Goal: Task Accomplishment & Management: Use online tool/utility

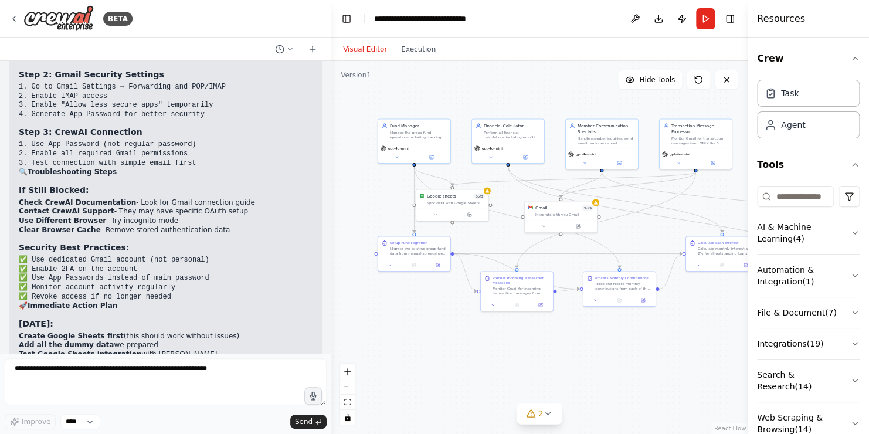
scroll to position [13868, 0]
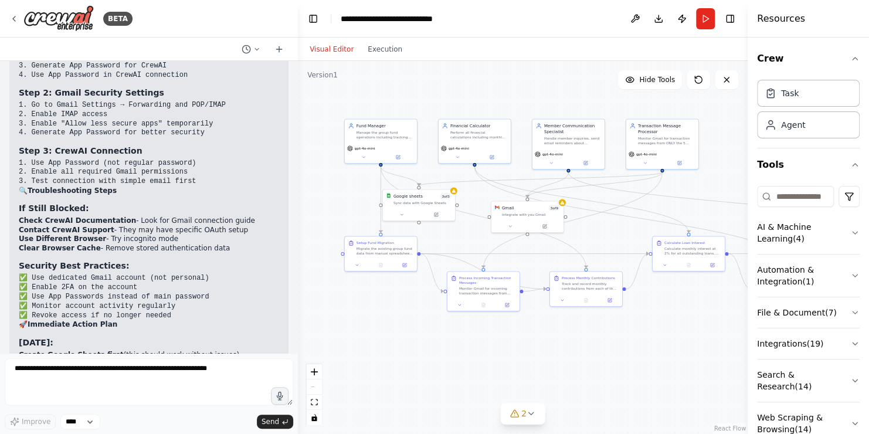
drag, startPoint x: 329, startPoint y: 178, endPoint x: 298, endPoint y: 175, distance: 31.8
click at [298, 175] on div "BETA Build a group fund management assistant. It support the migration of exist…" at bounding box center [434, 217] width 869 height 434
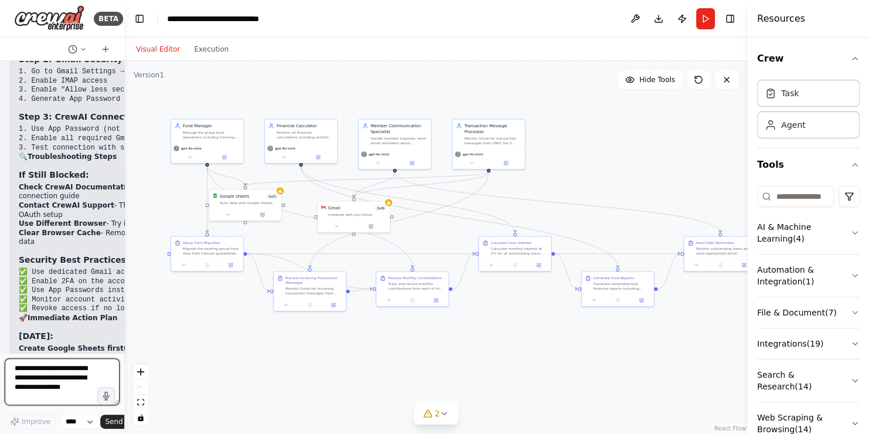
scroll to position [17643, 0]
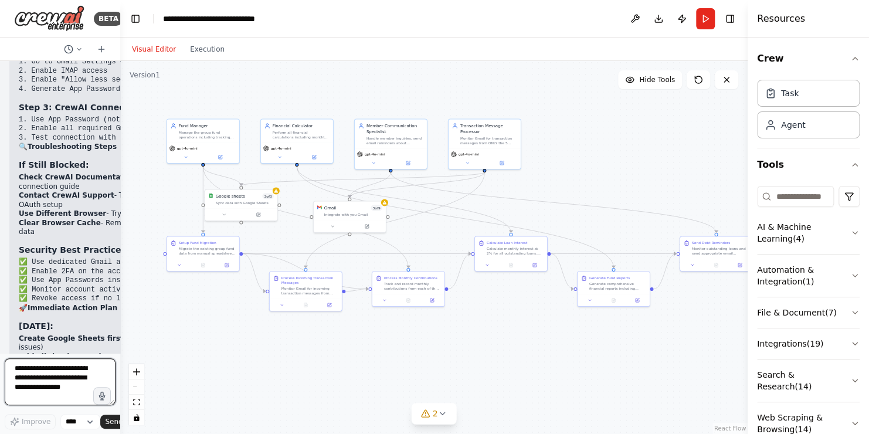
drag, startPoint x: 297, startPoint y: 208, endPoint x: 93, endPoint y: 208, distance: 204.0
click at [93, 208] on div "BETA Build a group fund management assistant. It support the migration of exist…" at bounding box center [60, 217] width 120 height 434
drag, startPoint x: 750, startPoint y: 21, endPoint x: 804, endPoint y: 23, distance: 54.0
click at [804, 23] on div "Resources Crew Task Agent Tools AI & Machine Learning ( 4 ) Automation & Integr…" at bounding box center [809, 217] width 118 height 434
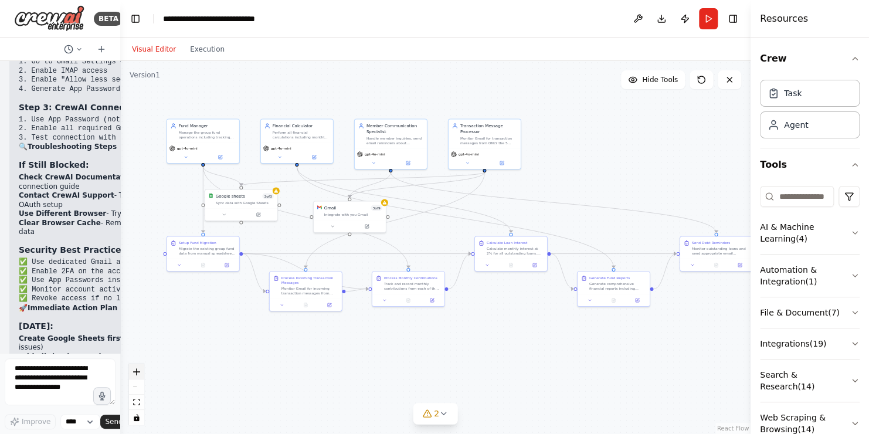
click at [137, 371] on icon "zoom in" at bounding box center [136, 371] width 7 height 7
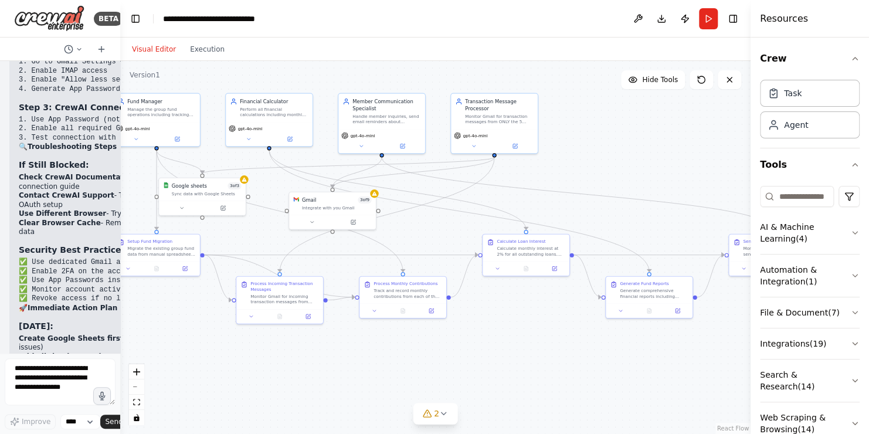
click at [120, 182] on div ".deletable-edge-delete-btn { width: 20px; height: 20px; border: 0px solid #ffff…" at bounding box center [435, 247] width 630 height 373
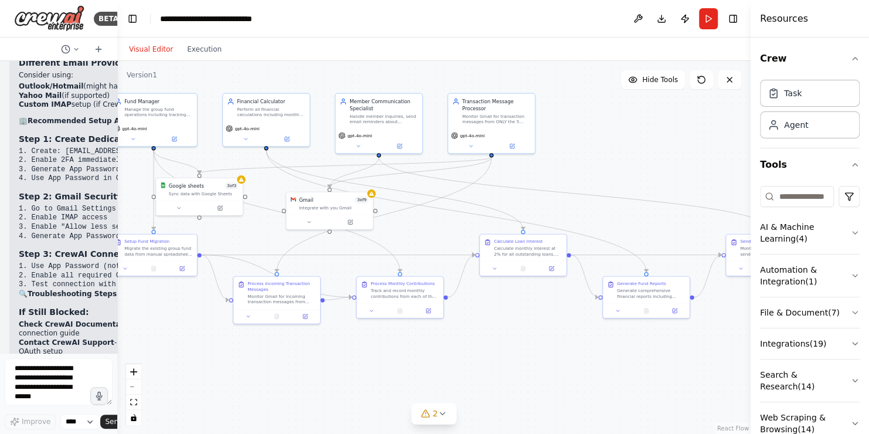
scroll to position [17863, 0]
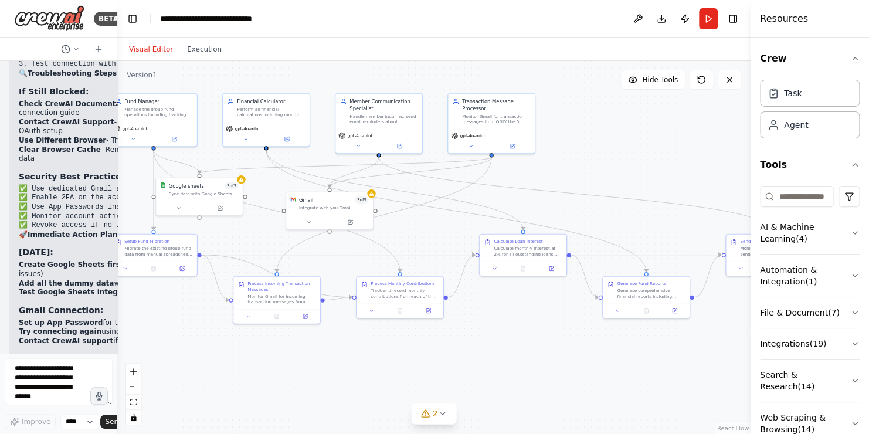
drag, startPoint x: 117, startPoint y: 190, endPoint x: 72, endPoint y: 193, distance: 45.8
click at [72, 193] on div "BETA Build a group fund management assistant. It support the migration of exist…" at bounding box center [58, 217] width 117 height 434
click at [737, 17] on button "Toggle Right Sidebar" at bounding box center [732, 19] width 16 height 16
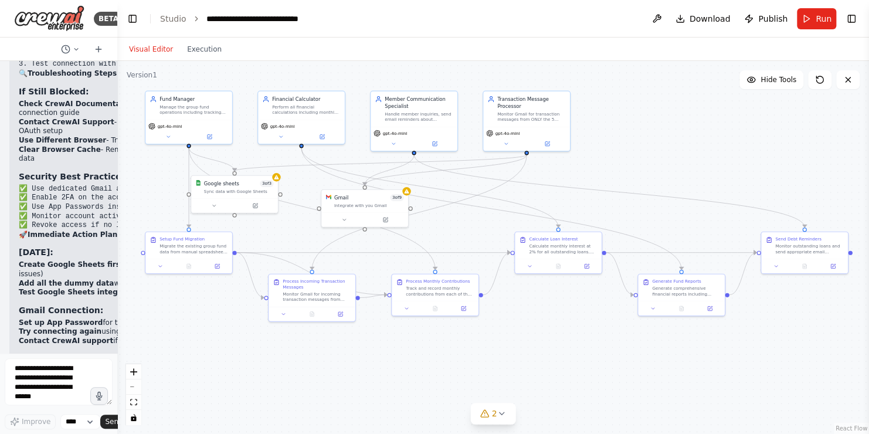
drag, startPoint x: 673, startPoint y: 168, endPoint x: 708, endPoint y: 165, distance: 35.2
click at [708, 165] on div ".deletable-edge-delete-btn { width: 20px; height: 20px; border: 0px solid #ffff…" at bounding box center [492, 247] width 751 height 373
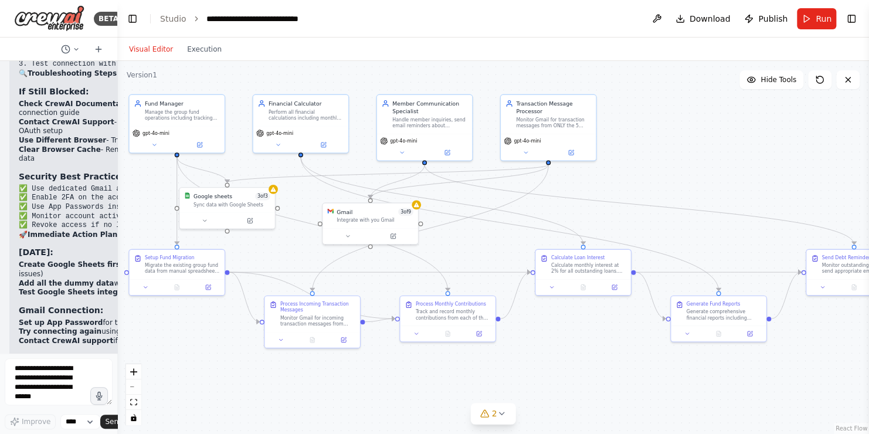
drag, startPoint x: 638, startPoint y: 163, endPoint x: 680, endPoint y: 173, distance: 43.5
click at [680, 173] on div ".deletable-edge-delete-btn { width: 20px; height: 20px; border: 0px solid #ffff…" at bounding box center [492, 247] width 751 height 373
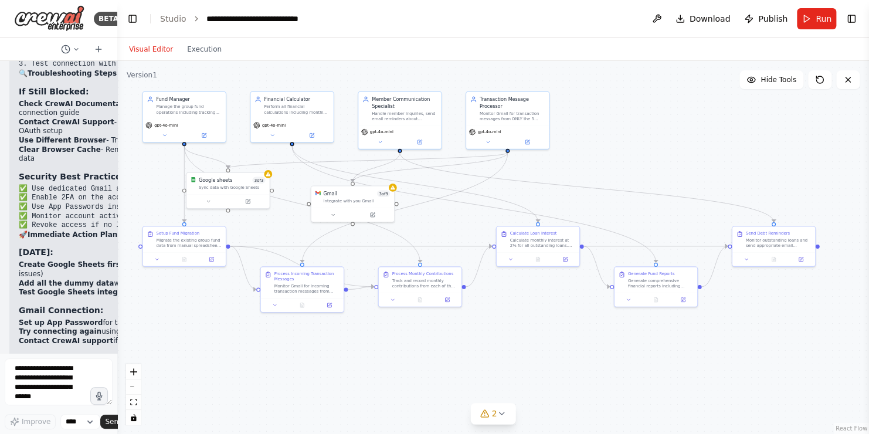
drag, startPoint x: 671, startPoint y: 167, endPoint x: 612, endPoint y: 154, distance: 60.0
click at [612, 154] on div ".deletable-edge-delete-btn { width: 20px; height: 20px; border: 0px solid #ffff…" at bounding box center [492, 247] width 751 height 373
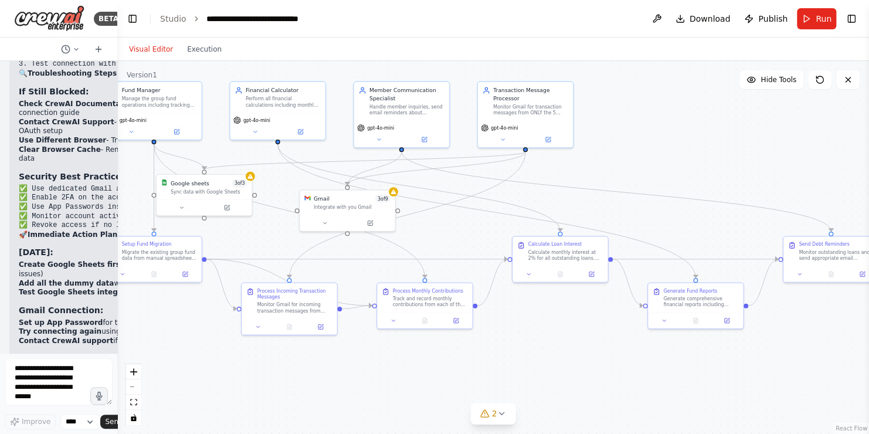
drag, startPoint x: 620, startPoint y: 162, endPoint x: 654, endPoint y: 161, distance: 34.0
click at [654, 161] on div ".deletable-edge-delete-btn { width: 20px; height: 20px; border: 0px solid #ffff…" at bounding box center [492, 247] width 751 height 373
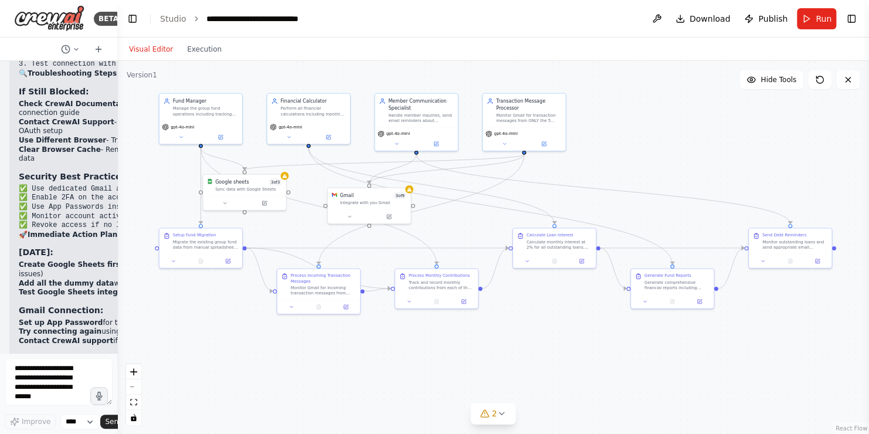
drag, startPoint x: 644, startPoint y: 172, endPoint x: 626, endPoint y: 173, distance: 18.3
click at [626, 173] on div ".deletable-edge-delete-btn { width: 20px; height: 20px; border: 0px solid #ffff…" at bounding box center [492, 247] width 751 height 373
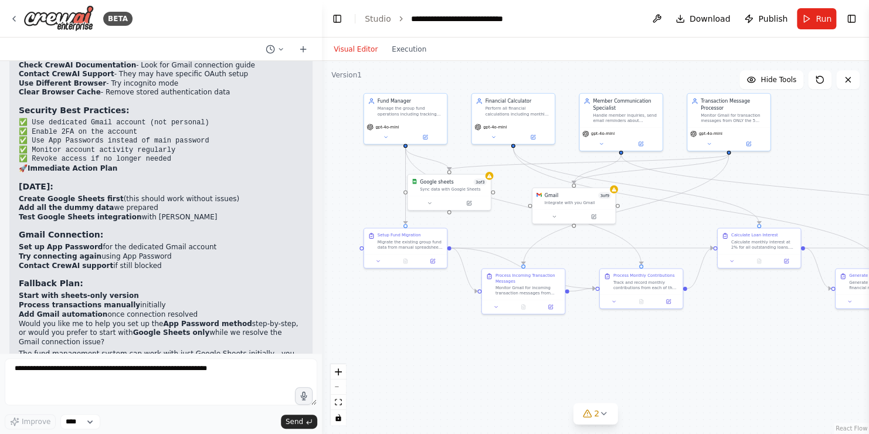
scroll to position [13530, 0]
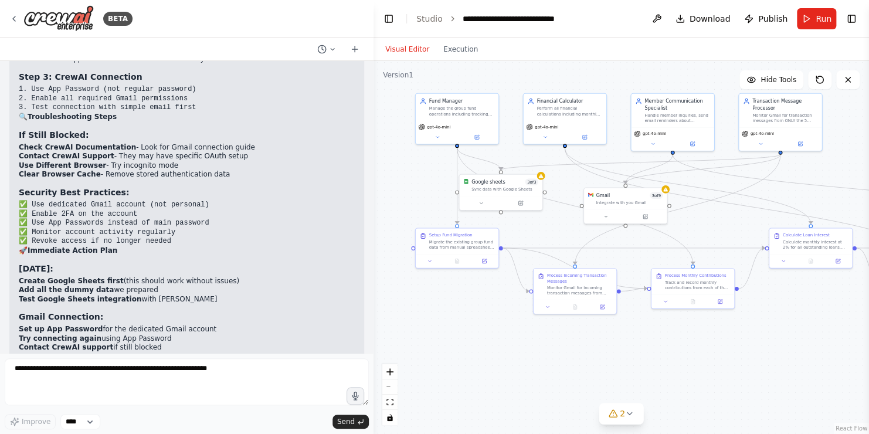
drag, startPoint x: 115, startPoint y: 162, endPoint x: 373, endPoint y: 176, distance: 258.3
click at [373, 176] on div "BETA Build a group fund management assistant. It support the migration of exist…" at bounding box center [434, 217] width 869 height 434
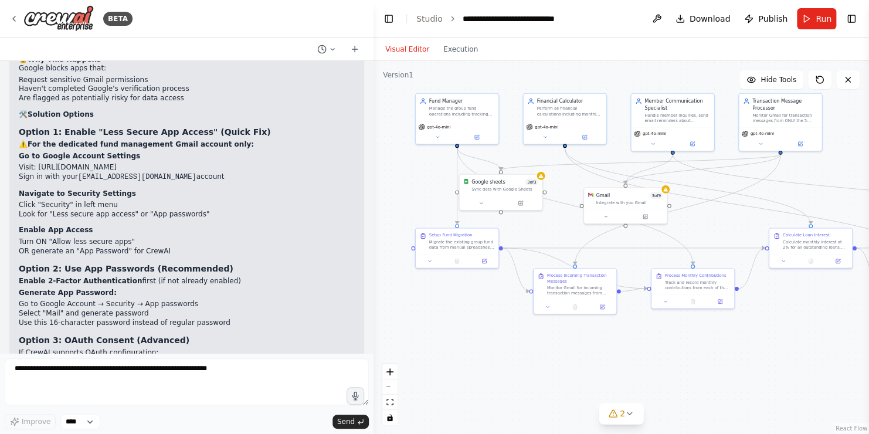
scroll to position [12943, 0]
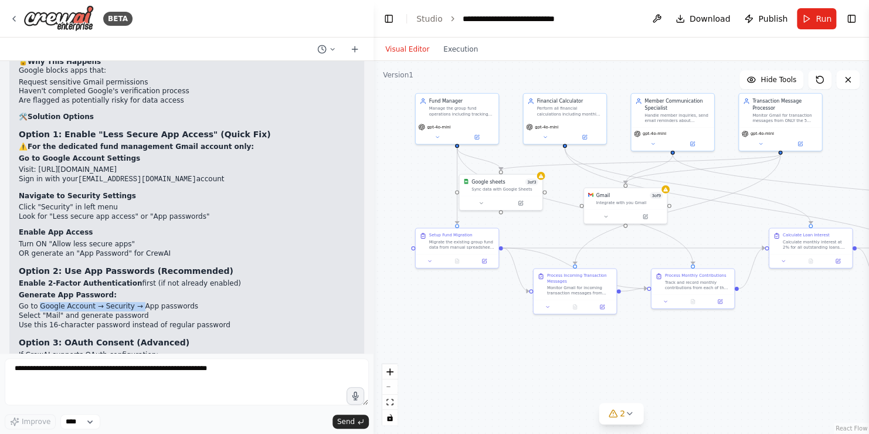
drag, startPoint x: 38, startPoint y: 195, endPoint x: 134, endPoint y: 198, distance: 96.2
click at [134, 302] on li "Go to Google Account → Security → App passwords" at bounding box center [187, 306] width 336 height 9
drag, startPoint x: 134, startPoint y: 198, endPoint x: 67, endPoint y: 199, distance: 66.8
click at [67, 302] on li "Go to Google Account → Security → App passwords" at bounding box center [187, 306] width 336 height 9
click at [154, 338] on strong "Option 3: OAuth Consent (Advanced)" at bounding box center [104, 342] width 171 height 9
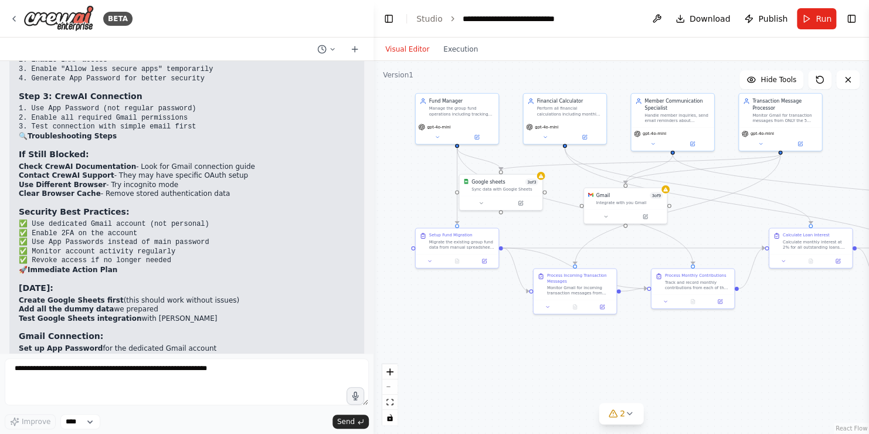
scroll to position [13530, 0]
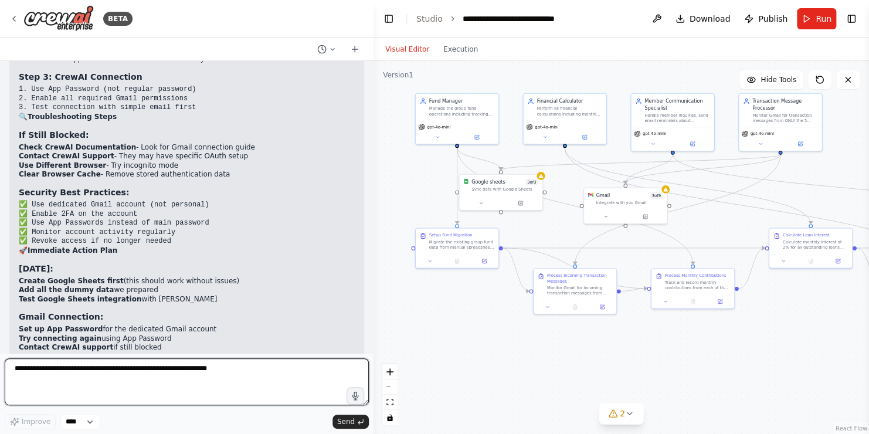
click at [93, 369] on textarea at bounding box center [187, 381] width 364 height 47
type textarea "**********"
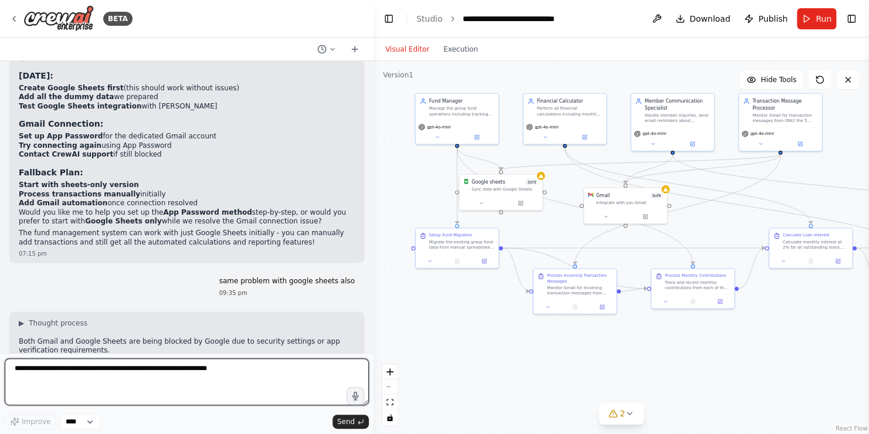
scroll to position [13731, 0]
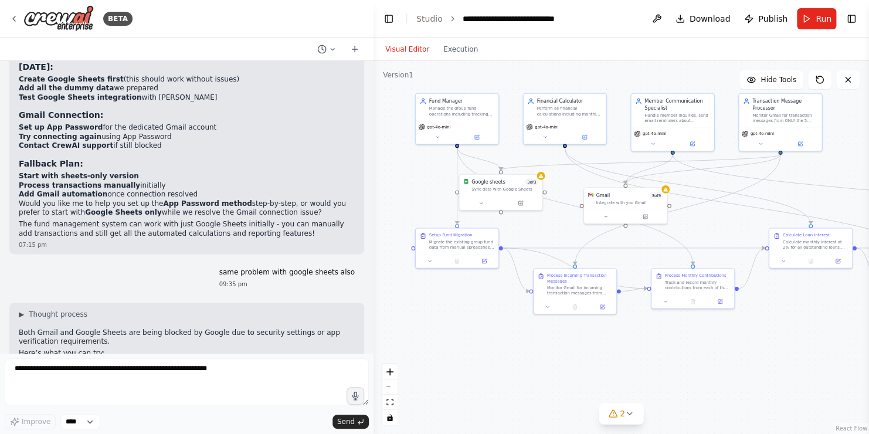
drag, startPoint x: 55, startPoint y: 270, endPoint x: 127, endPoint y: 272, distance: 72.7
click at [127, 379] on li "Make sure "Less secure app access" is enabled (if available) in your Google Acc…" at bounding box center [187, 388] width 336 height 18
copy li "Less secure app access"
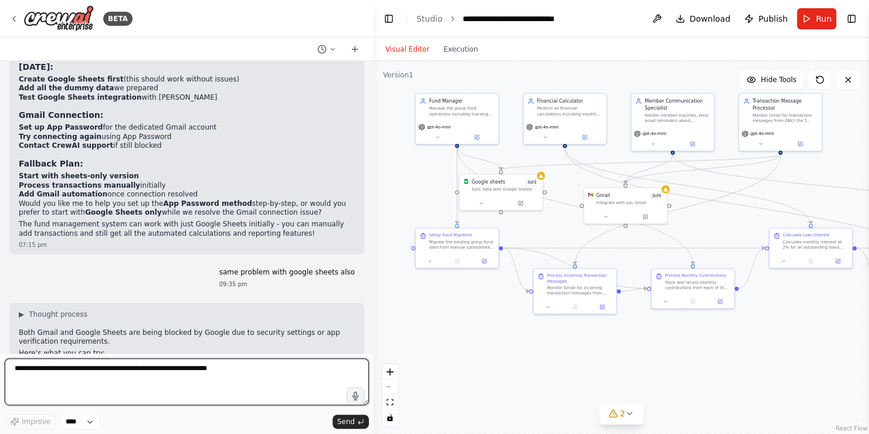
click at [137, 382] on textarea at bounding box center [187, 381] width 364 height 47
paste textarea "**********"
type textarea "**********"
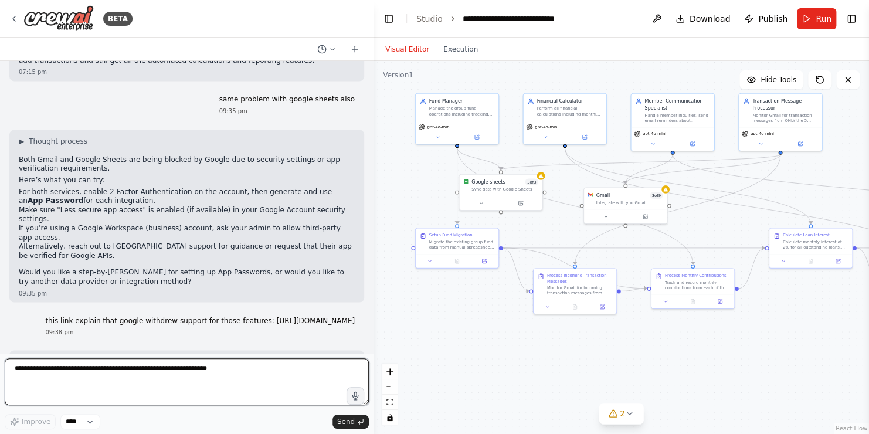
scroll to position [13916, 0]
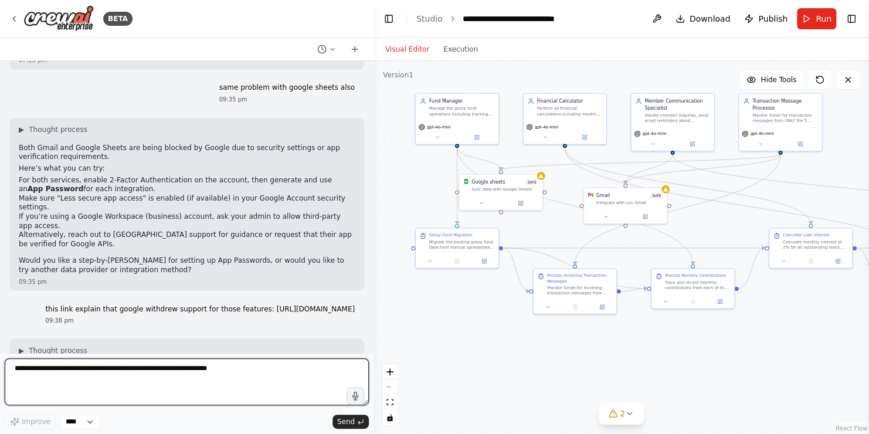
click at [205, 377] on textarea at bounding box center [187, 381] width 364 height 47
type textarea "**********"
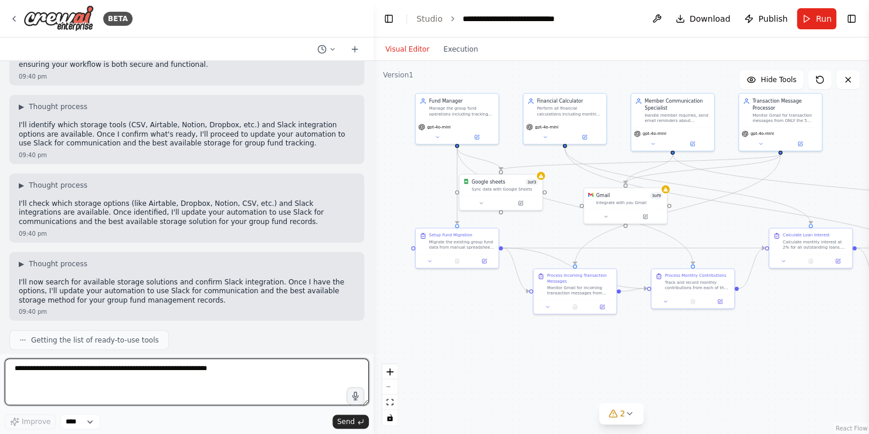
scroll to position [14451, 0]
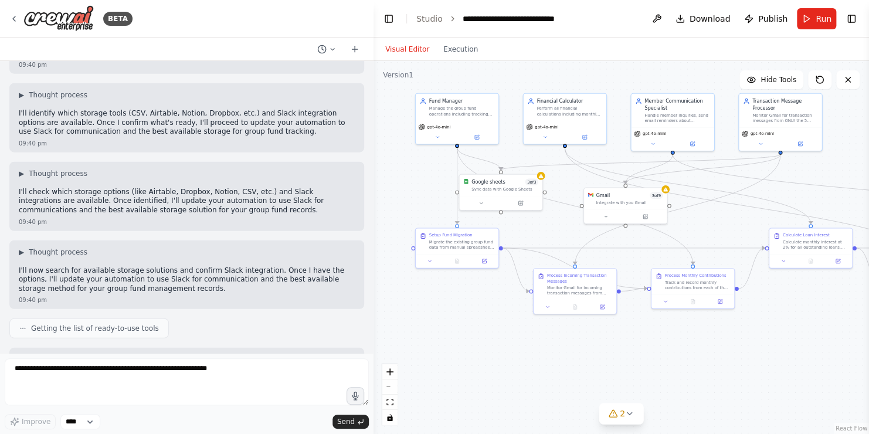
click at [139, 373] on p "At the moment, there are no ready-to-use storage (CSV, Notion, Airtable, Dropbo…" at bounding box center [187, 387] width 336 height 28
click at [46, 373] on p "At the moment, there are no ready-to-use storage (CSV, Notion, Airtable, Dropbo…" at bounding box center [187, 387] width 336 height 28
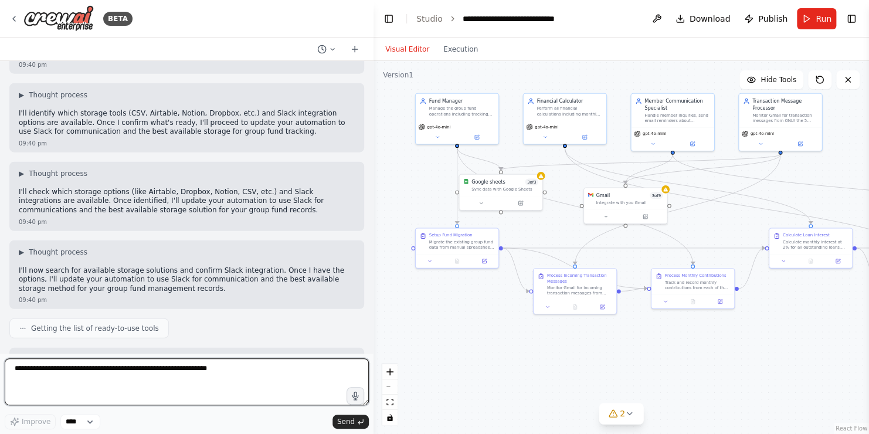
click at [47, 364] on textarea at bounding box center [187, 381] width 364 height 47
type textarea "**********"
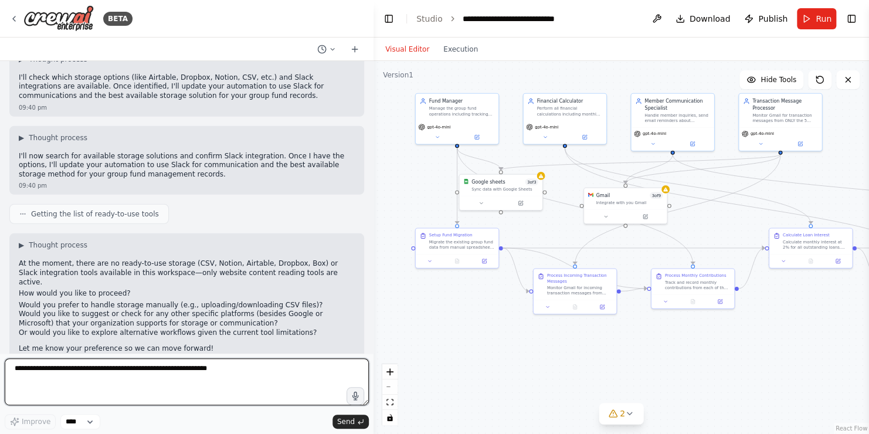
scroll to position [14629, 0]
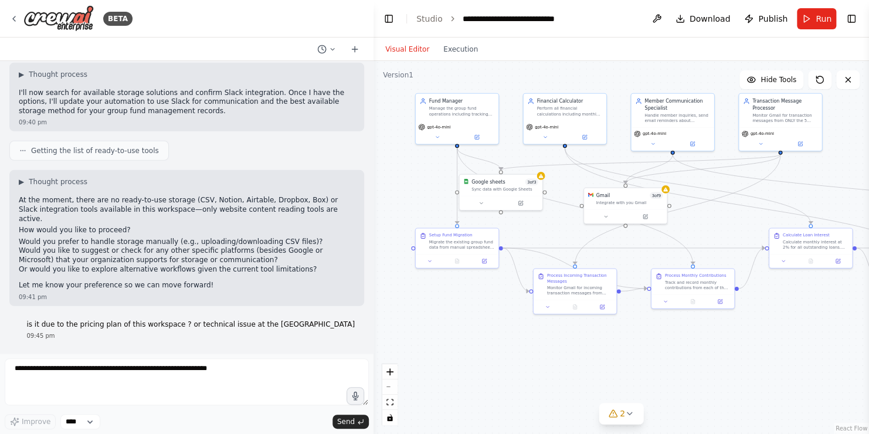
click at [108, 380] on p "I can't definitively determine from here whether these limitations are due to y…" at bounding box center [187, 389] width 336 height 18
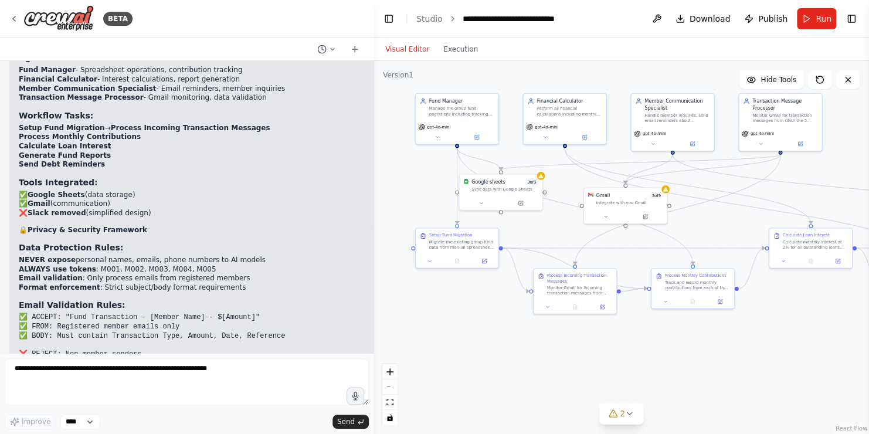
scroll to position [11230, 0]
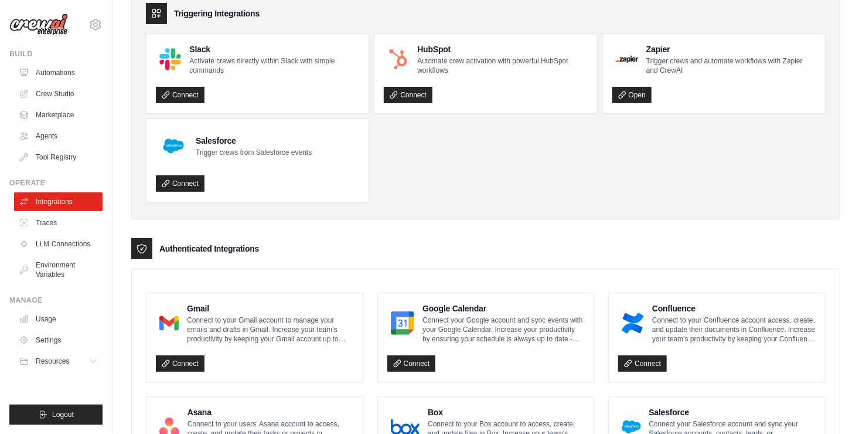
scroll to position [117, 0]
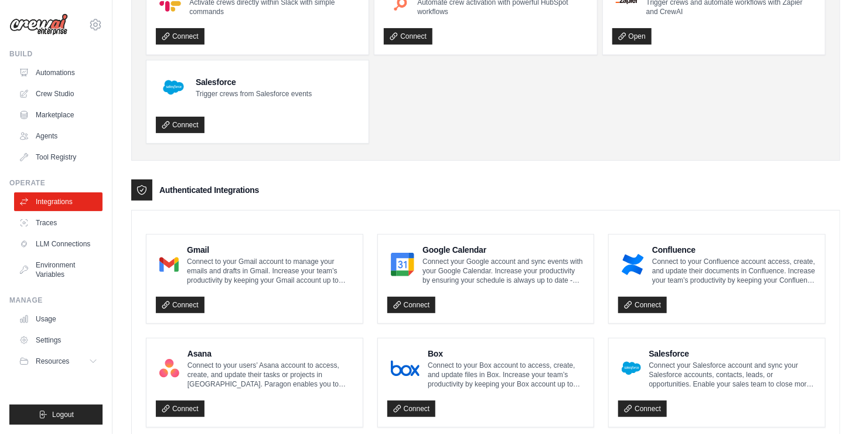
click at [507, 105] on ul "Slack Activate crews directly within Slack with simple commands Connect HubSpot…" at bounding box center [486, 59] width 680 height 169
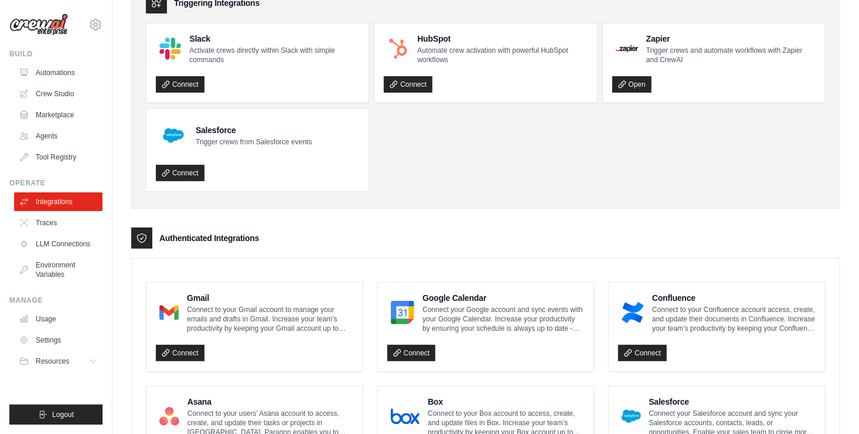
scroll to position [0, 0]
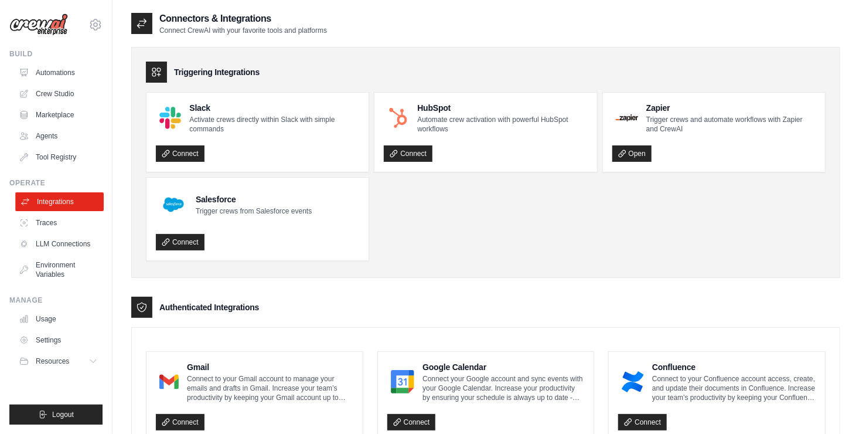
click at [45, 204] on link "Integrations" at bounding box center [59, 201] width 89 height 19
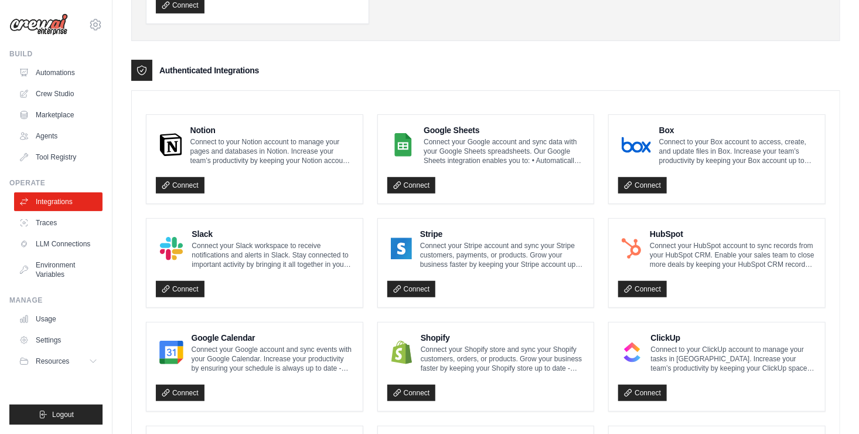
scroll to position [117, 0]
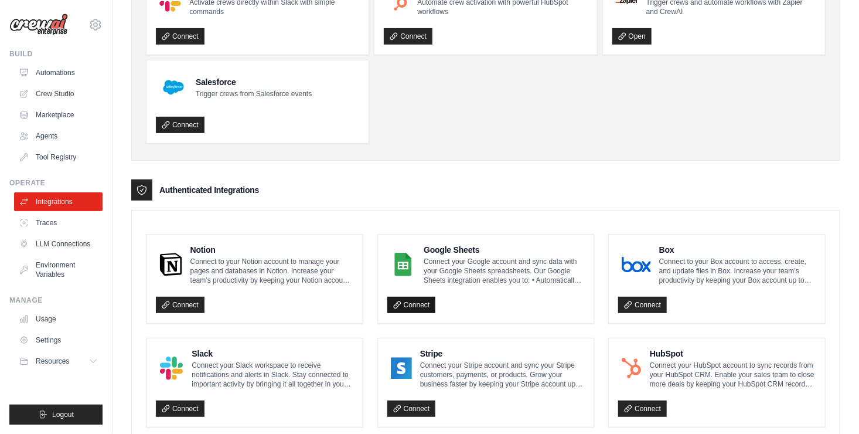
click at [423, 303] on link "Connect" at bounding box center [411, 305] width 49 height 16
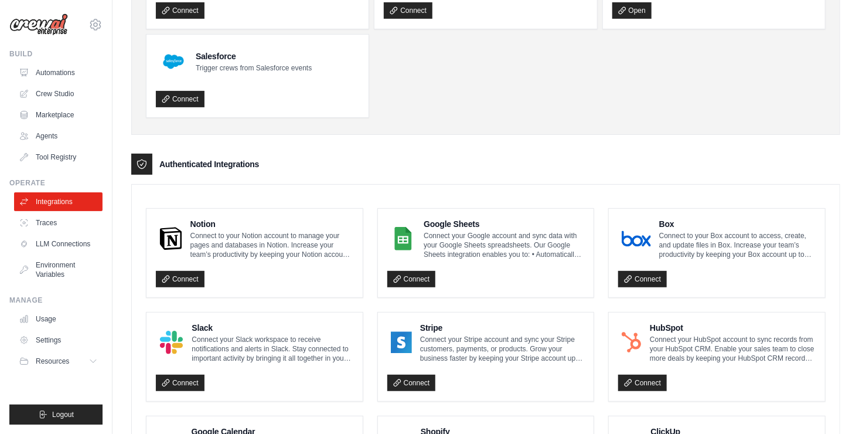
scroll to position [80, 0]
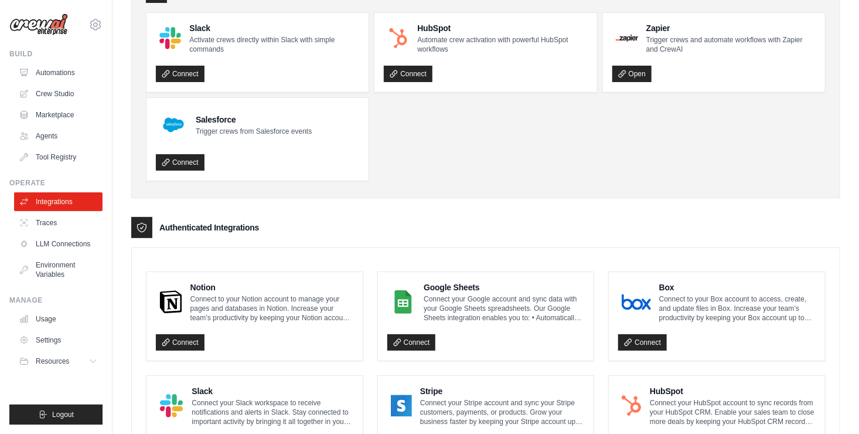
click at [505, 311] on p "Connect your Google account and sync data with your Google Sheets spreadsheets.…" at bounding box center [504, 308] width 161 height 28
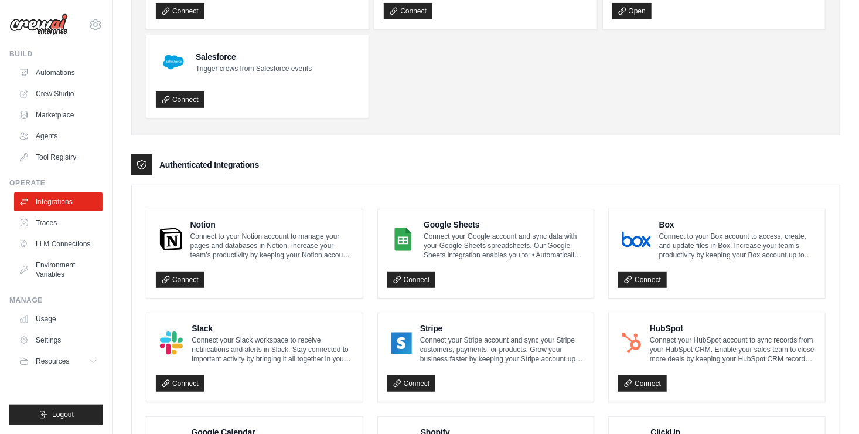
scroll to position [197, 0]
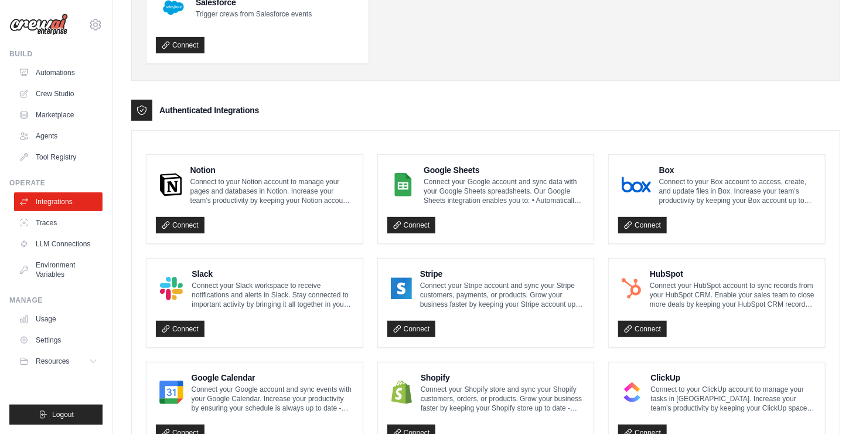
click at [273, 186] on p "Connect to your Notion account to manage your pages and databases in Notion. In…" at bounding box center [271, 191] width 163 height 28
click at [292, 232] on div "Connect" at bounding box center [255, 222] width 198 height 24
click at [530, 217] on div "Connect" at bounding box center [486, 222] width 198 height 24
click at [525, 268] on h4 "Stripe" at bounding box center [502, 274] width 164 height 12
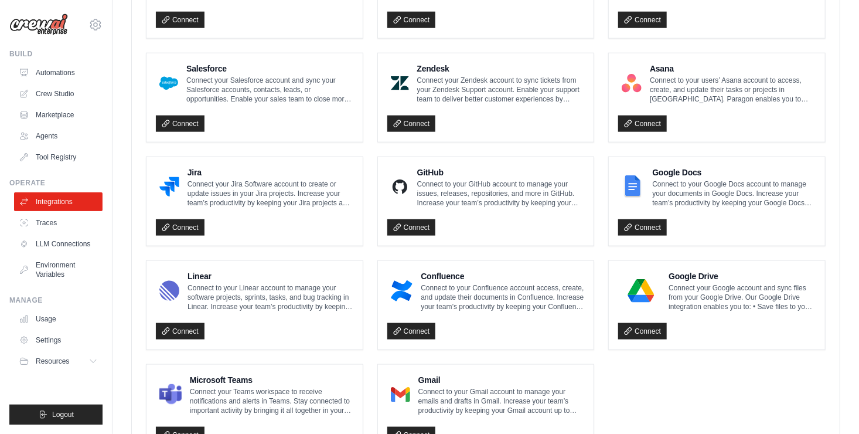
scroll to position [666, 0]
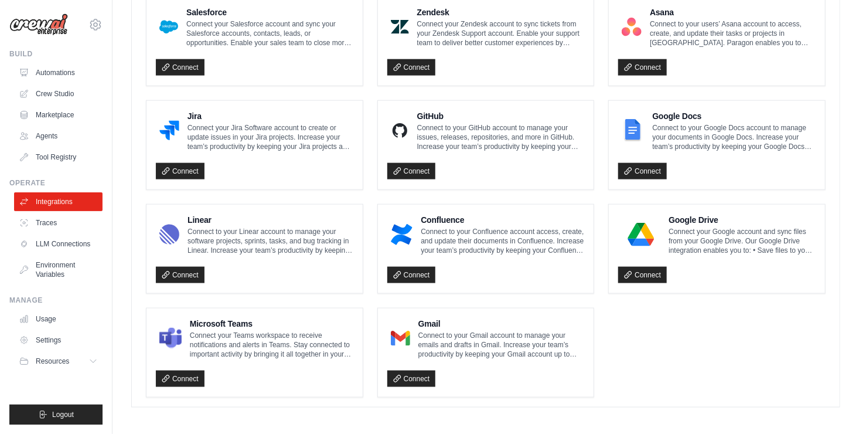
click at [265, 227] on p "Connect to your Linear account to manage your software projects, sprints, tasks…" at bounding box center [271, 241] width 166 height 28
click at [548, 227] on p "Connect to your Confluence account access, create, and update their documents i…" at bounding box center [503, 241] width 164 height 28
click at [690, 228] on p "Connect your Google account and sync files from your Google Drive. Our Google D…" at bounding box center [742, 241] width 147 height 28
click at [692, 138] on p "Connect to your Google Docs account to manage your documents in Google Docs. In…" at bounding box center [734, 137] width 164 height 28
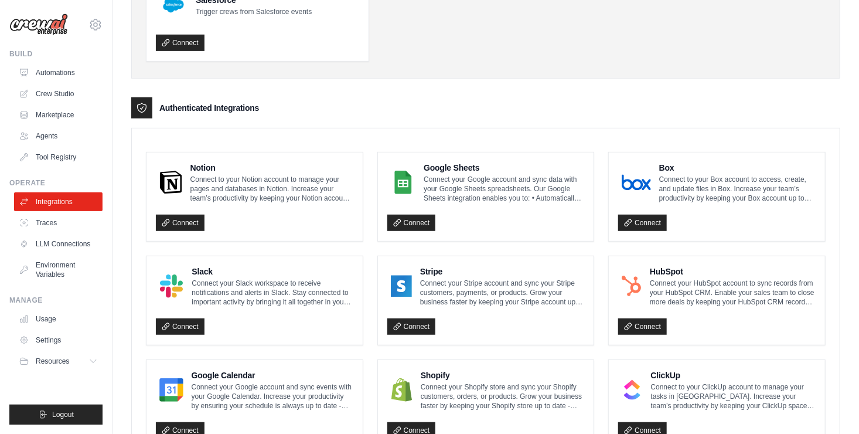
scroll to position [197, 0]
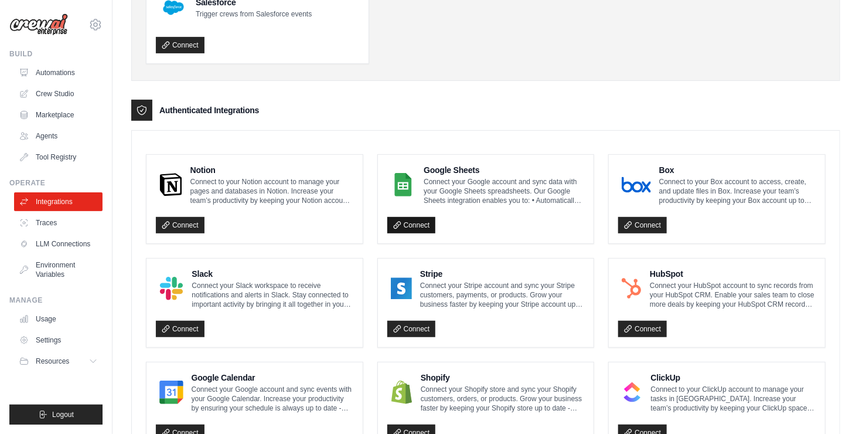
click at [411, 222] on link "Connect" at bounding box center [411, 225] width 49 height 16
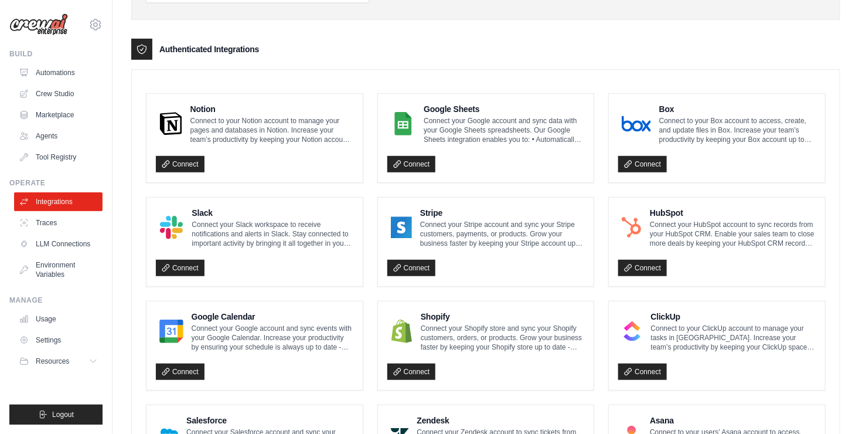
scroll to position [314, 0]
